Goal: Transaction & Acquisition: Subscribe to service/newsletter

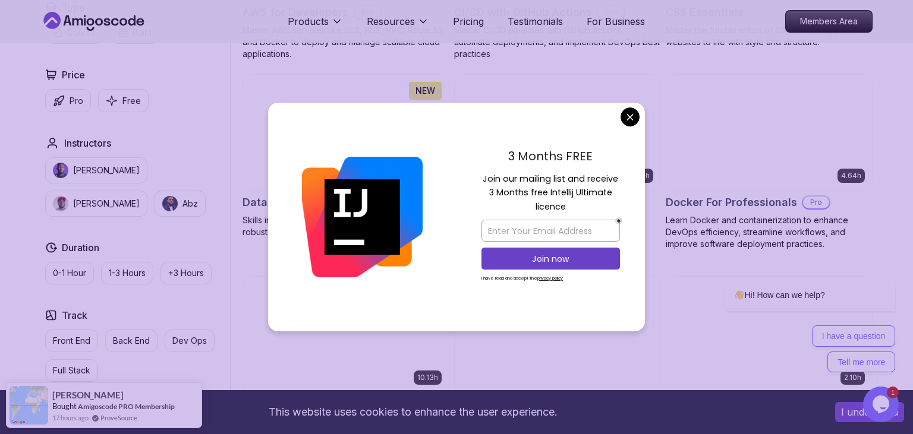
scroll to position [1067, 0]
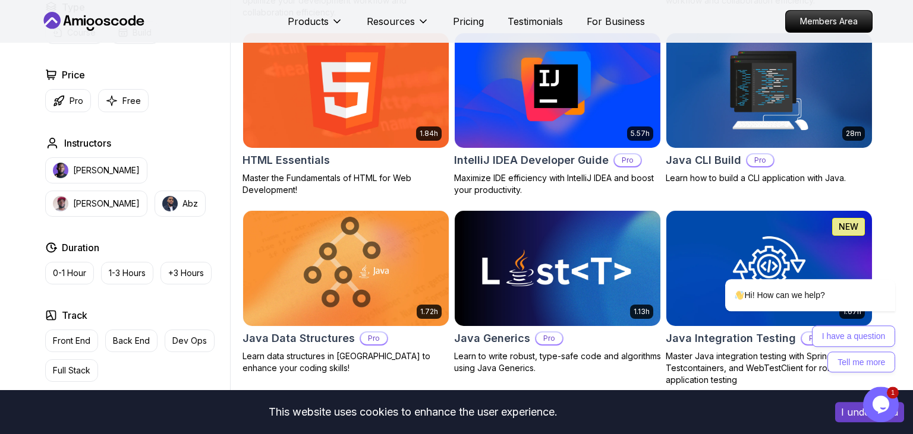
scroll to position [1474, 0]
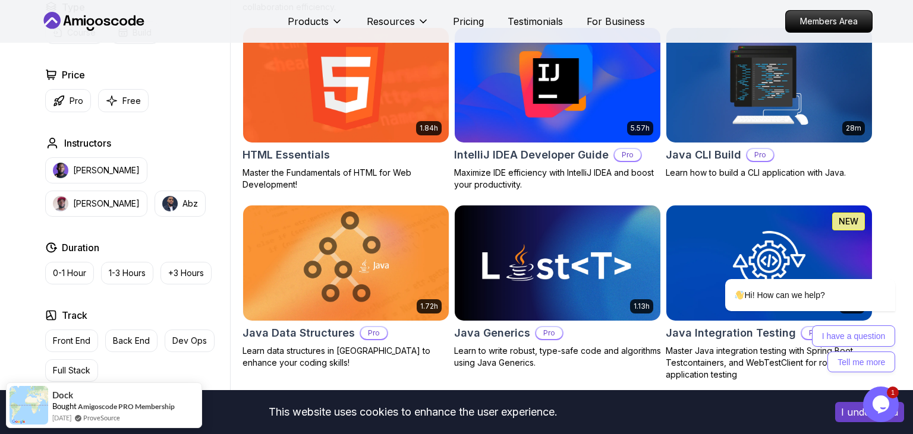
click at [538, 159] on h2 "IntelliJ IDEA Developer Guide" at bounding box center [531, 155] width 155 height 17
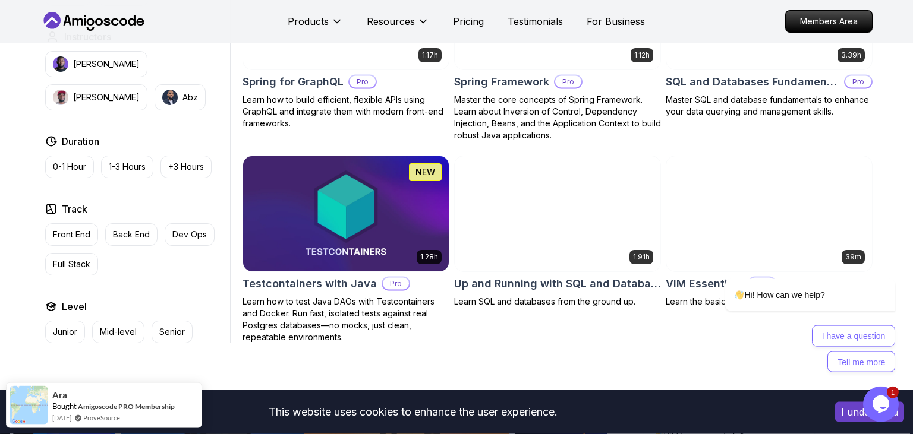
scroll to position [3169, 0]
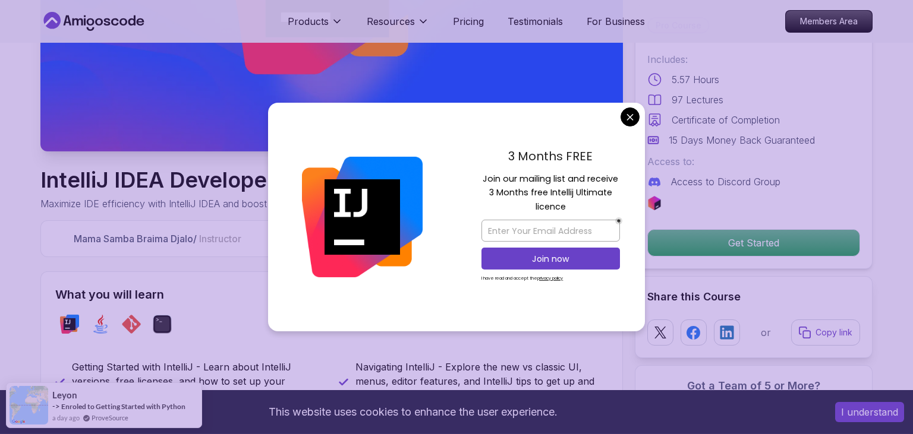
scroll to position [251, 0]
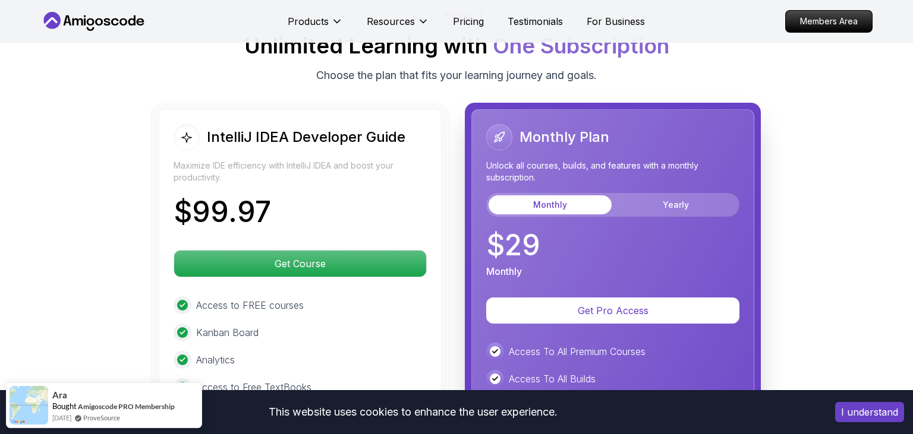
scroll to position [2729, 0]
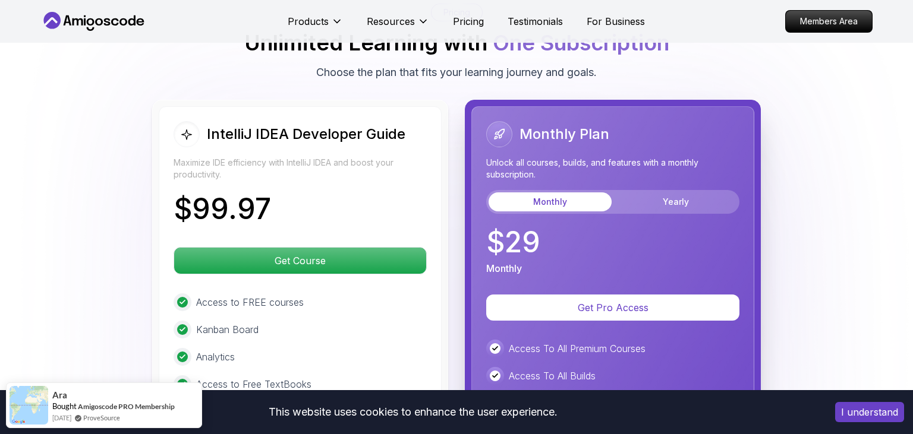
click at [866, 412] on button "I understand" at bounding box center [869, 412] width 69 height 20
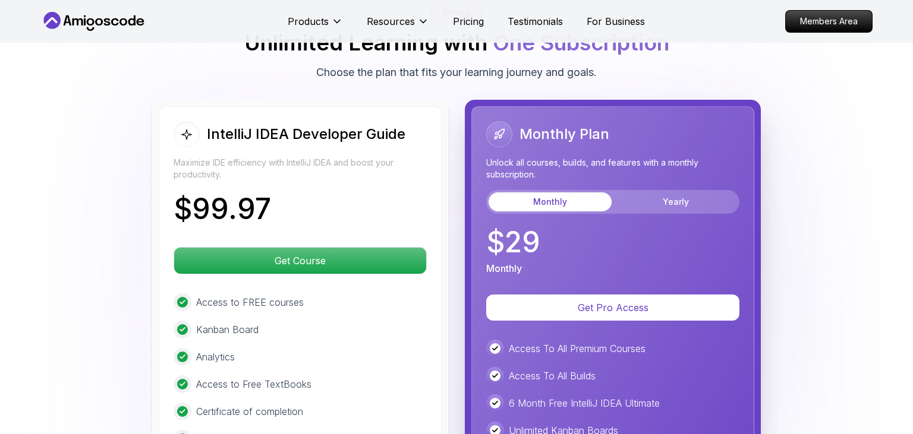
click at [90, 237] on div "IntelliJ IDEA Developer Guide Maximize IDE efficiency with IntelliJ IDEA and bo…" at bounding box center [456, 362] width 832 height 525
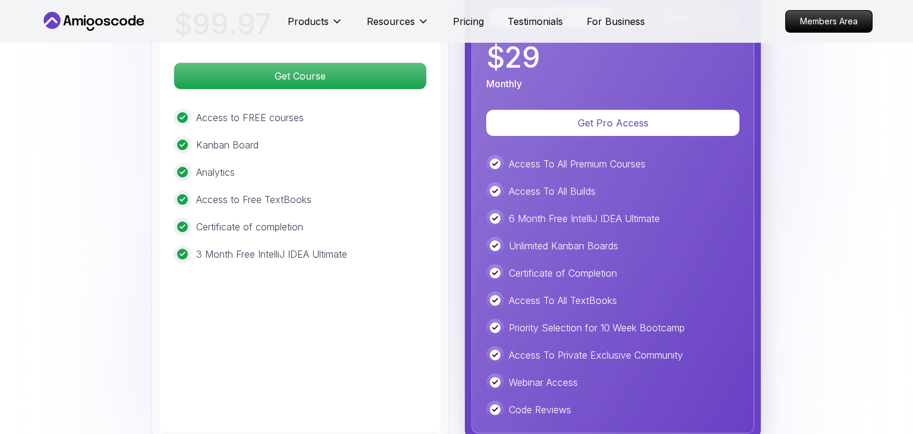
scroll to position [2918, 0]
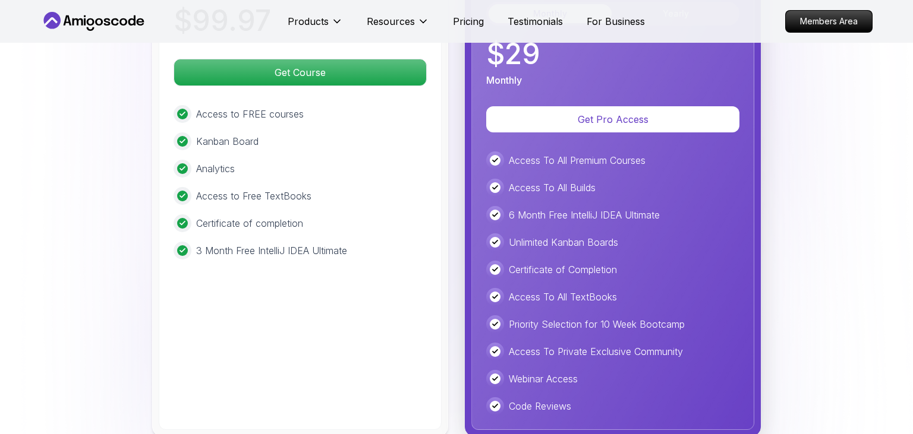
click at [285, 244] on p "3 Month Free IntelliJ IDEA Ultimate" at bounding box center [271, 251] width 151 height 14
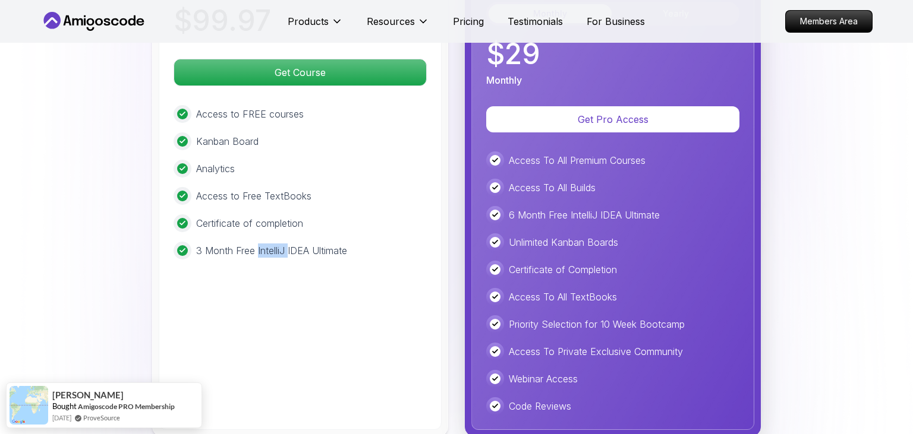
click at [285, 244] on p "3 Month Free IntelliJ IDEA Ultimate" at bounding box center [271, 251] width 151 height 14
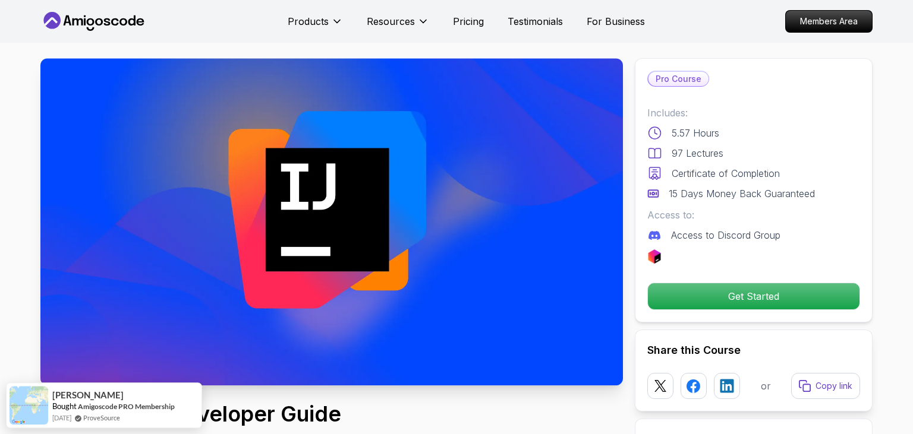
scroll to position [0, 0]
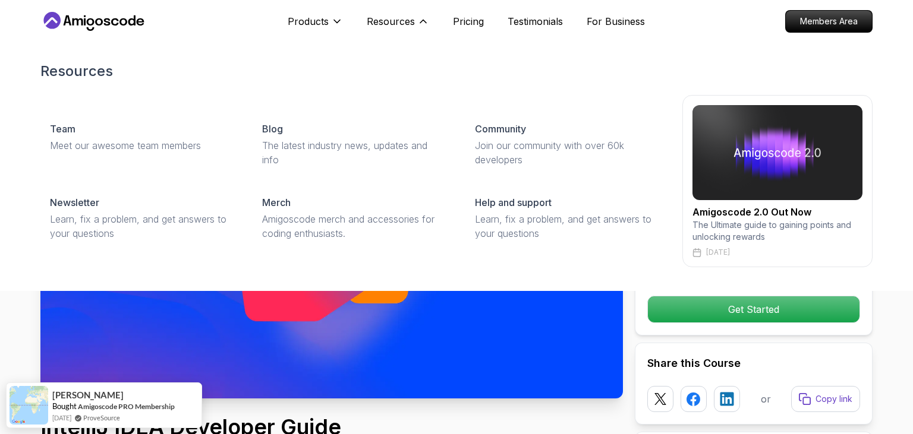
click at [746, 160] on img at bounding box center [777, 152] width 170 height 95
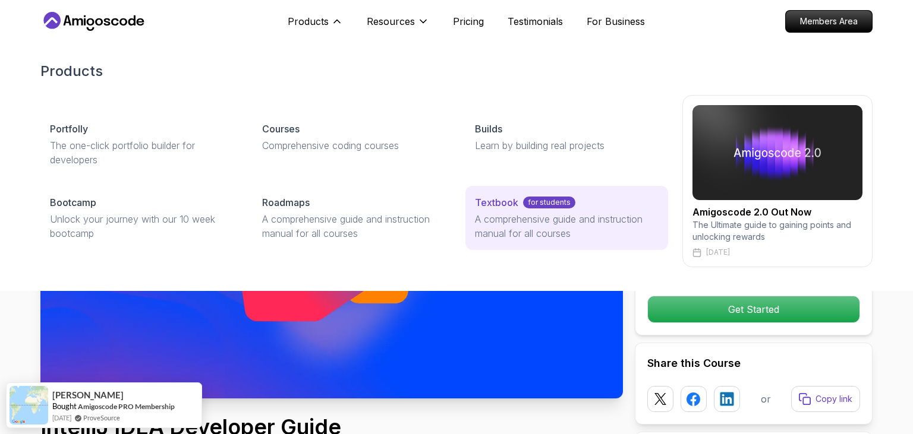
click at [503, 224] on p "A comprehensive guide and instruction manual for all courses" at bounding box center [567, 226] width 184 height 29
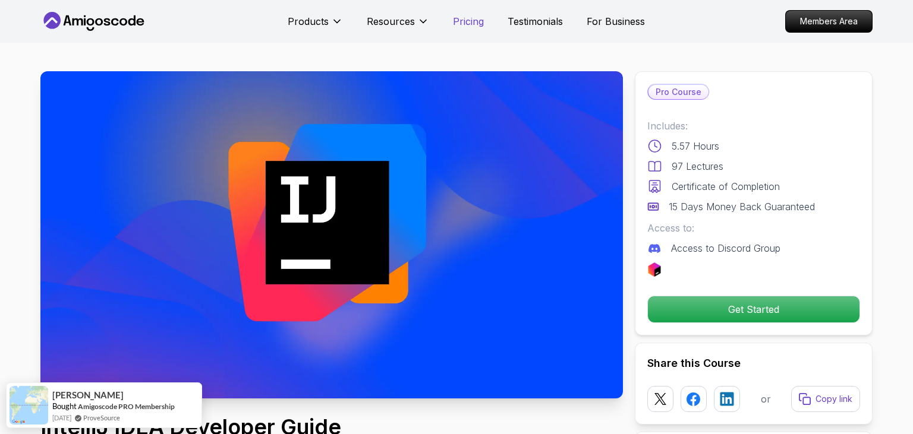
click at [461, 22] on p "Pricing" at bounding box center [468, 21] width 31 height 14
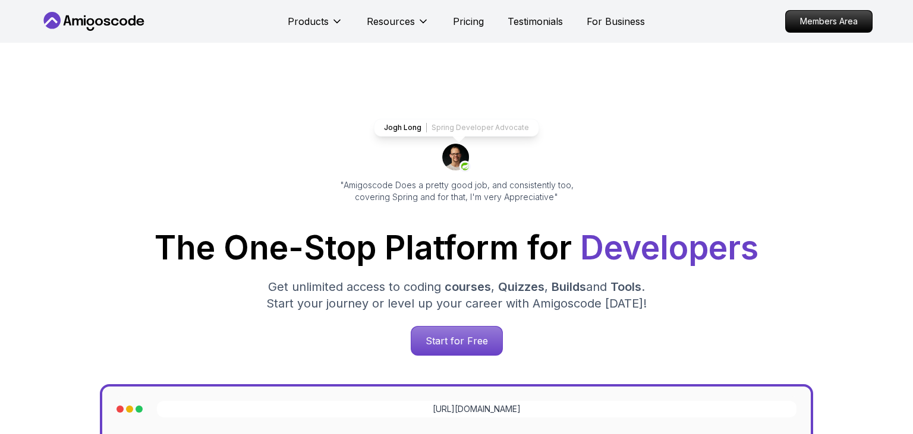
scroll to position [2600, 0]
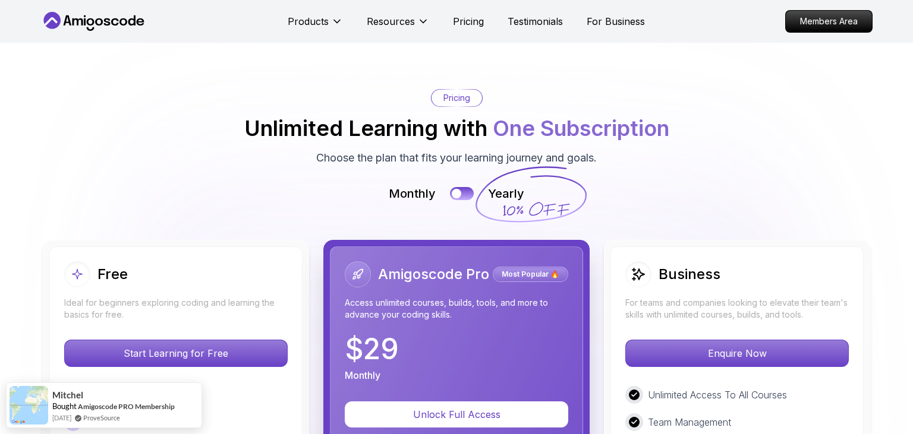
click at [42, 185] on div "Monthly Yearly" at bounding box center [456, 193] width 832 height 17
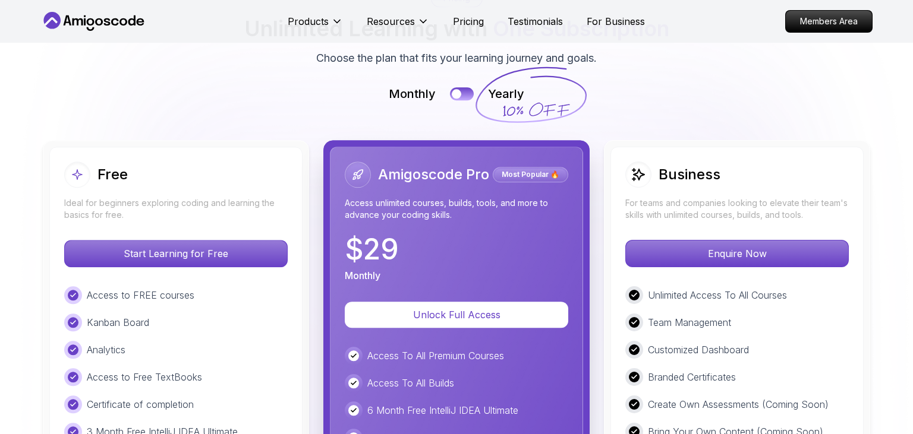
scroll to position [2694, 0]
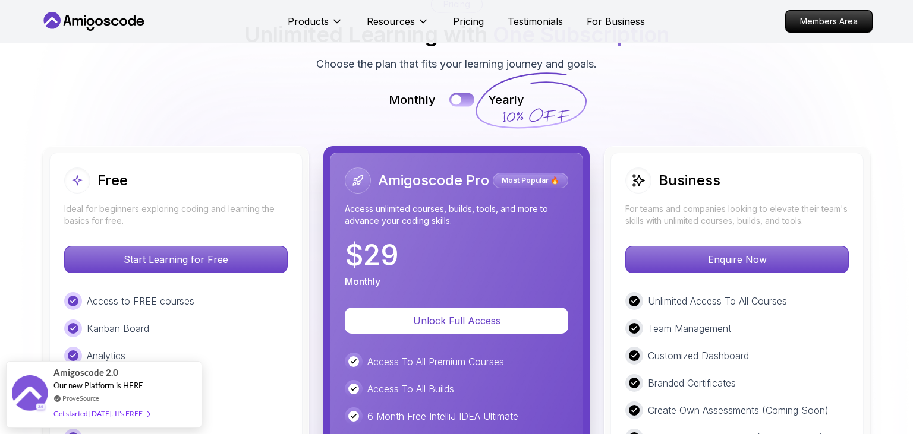
click at [467, 93] on button at bounding box center [461, 100] width 25 height 14
click at [13, 149] on img at bounding box center [456, 348] width 913 height 858
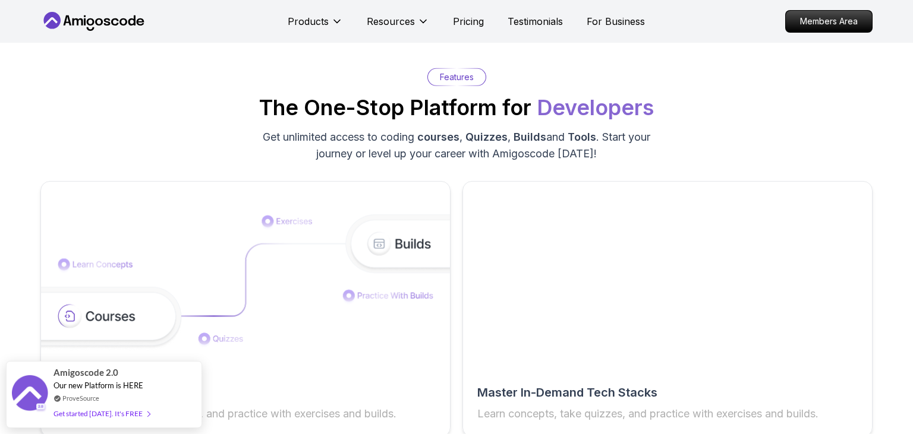
scroll to position [1662, 0]
